Goal: Navigation & Orientation: Find specific page/section

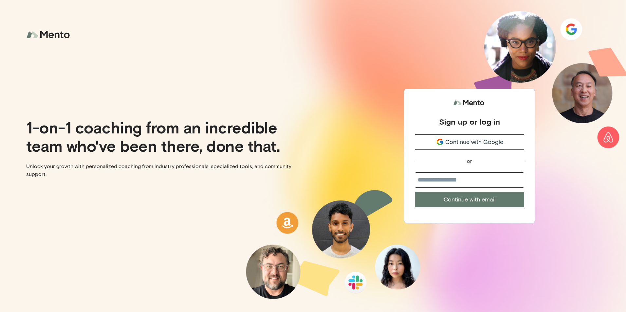
click at [466, 183] on input "email" at bounding box center [469, 180] width 109 height 15
type input "**********"
click at [452, 203] on button "Continue with email" at bounding box center [469, 199] width 109 height 15
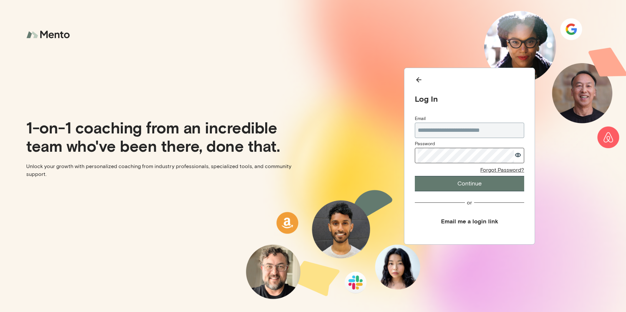
click at [456, 186] on button "Continue" at bounding box center [469, 183] width 109 height 15
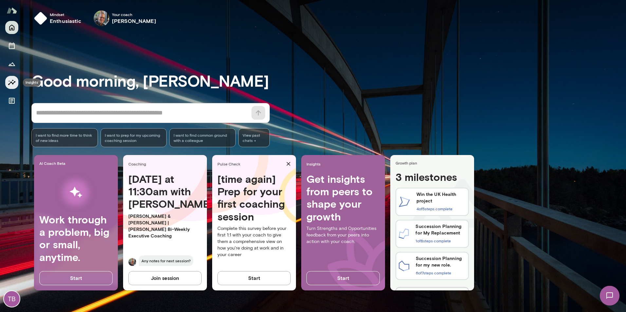
click at [12, 82] on icon "Insights" at bounding box center [12, 83] width 8 height 8
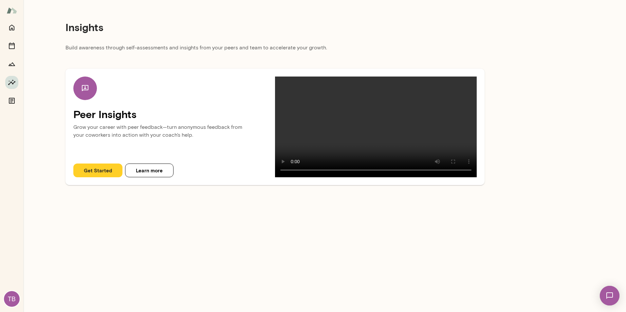
click at [99, 177] on button "Get Started" at bounding box center [97, 171] width 49 height 14
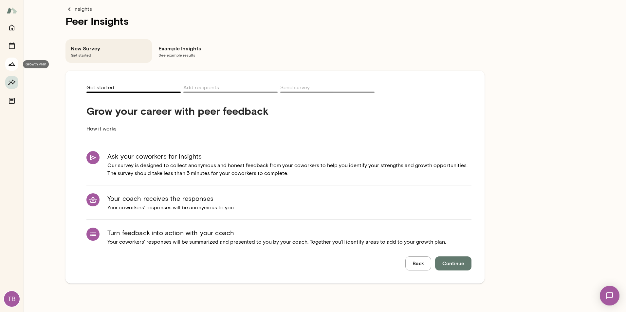
click at [12, 63] on icon "Growth Plan" at bounding box center [12, 65] width 7 height 4
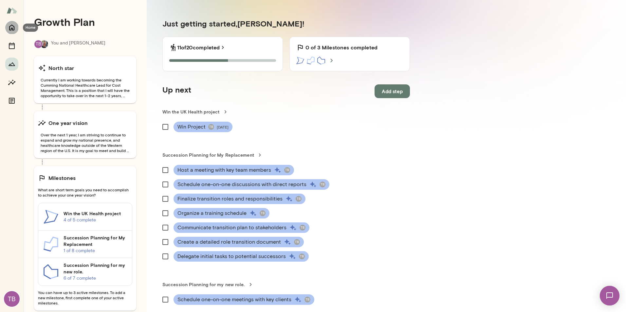
click at [13, 29] on icon "Home" at bounding box center [12, 28] width 8 height 8
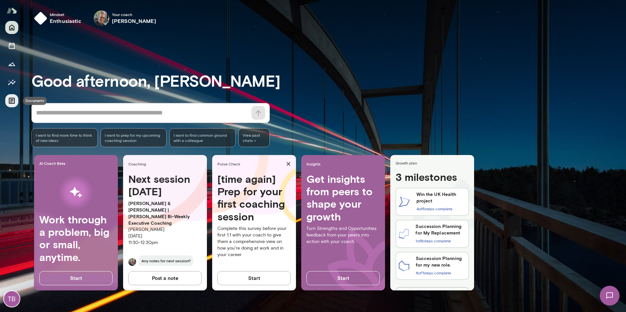
click at [10, 98] on icon "Documents" at bounding box center [12, 101] width 6 height 6
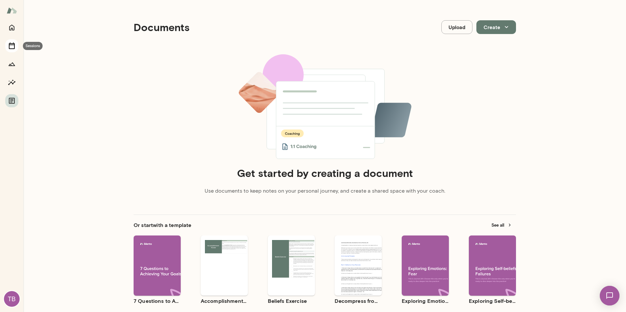
click at [12, 45] on icon "Sessions" at bounding box center [12, 46] width 6 height 7
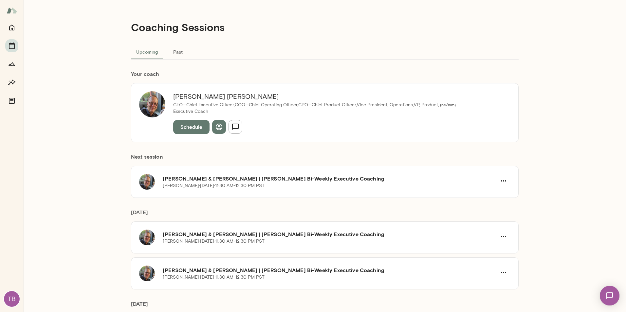
click at [178, 55] on button "Past" at bounding box center [177, 52] width 29 height 16
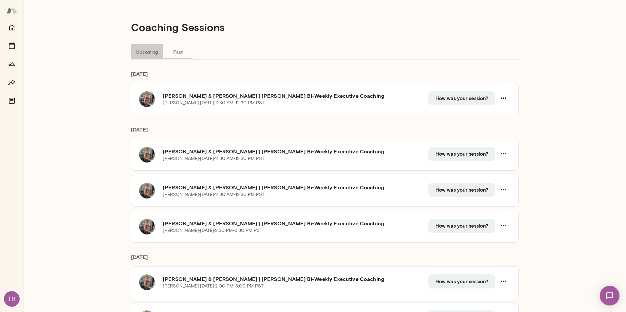
click at [145, 54] on button "Upcoming" at bounding box center [147, 52] width 32 height 16
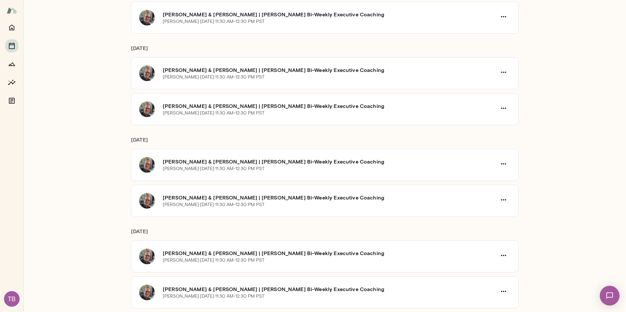
scroll to position [362, 0]
